Goal: Task Accomplishment & Management: Complete application form

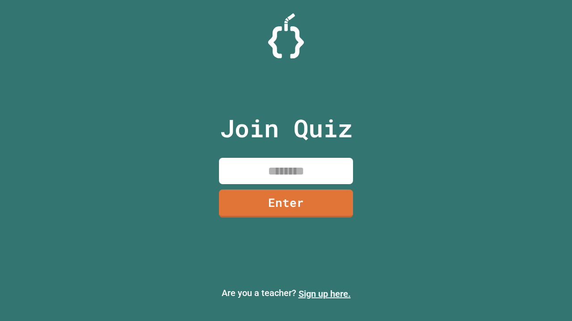
click at [324, 294] on link "Sign up here." at bounding box center [324, 294] width 52 height 11
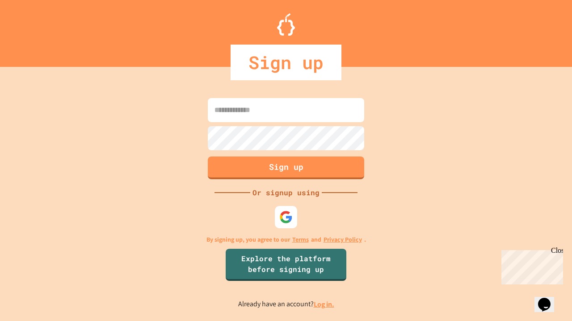
click at [324, 305] on link "Log in." at bounding box center [323, 304] width 21 height 9
